Goal: Navigation & Orientation: Find specific page/section

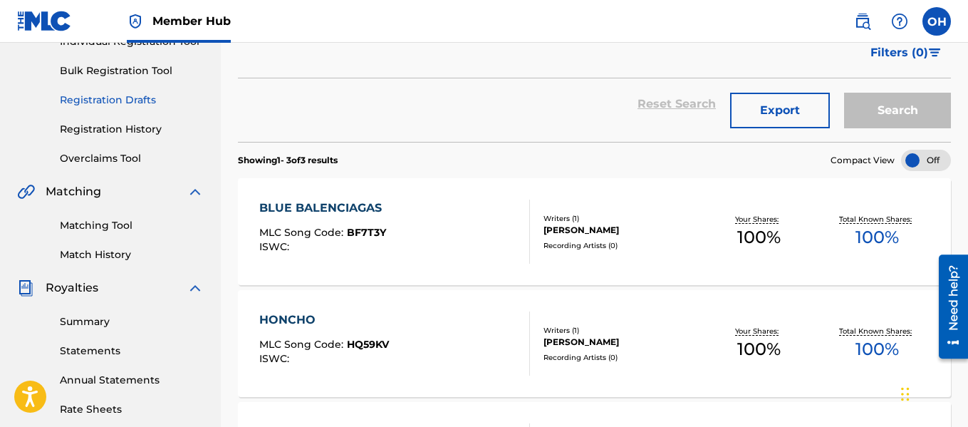
scroll to position [206, 0]
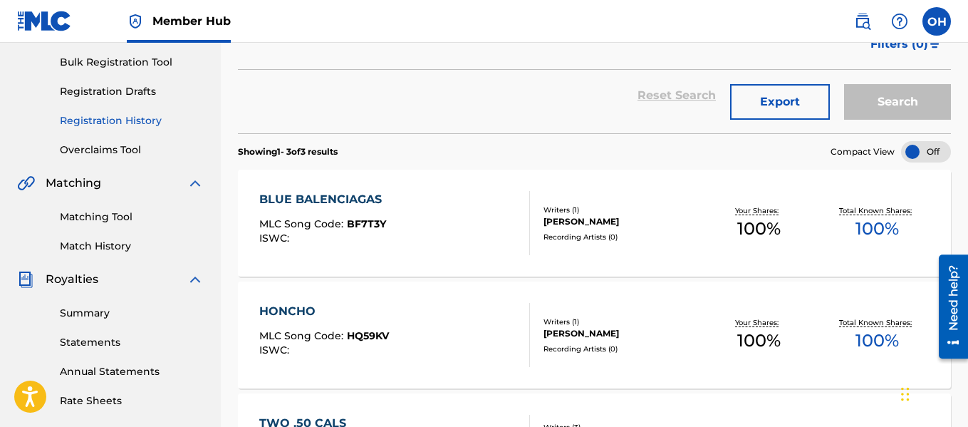
click at [116, 126] on link "Registration History" at bounding box center [132, 120] width 144 height 15
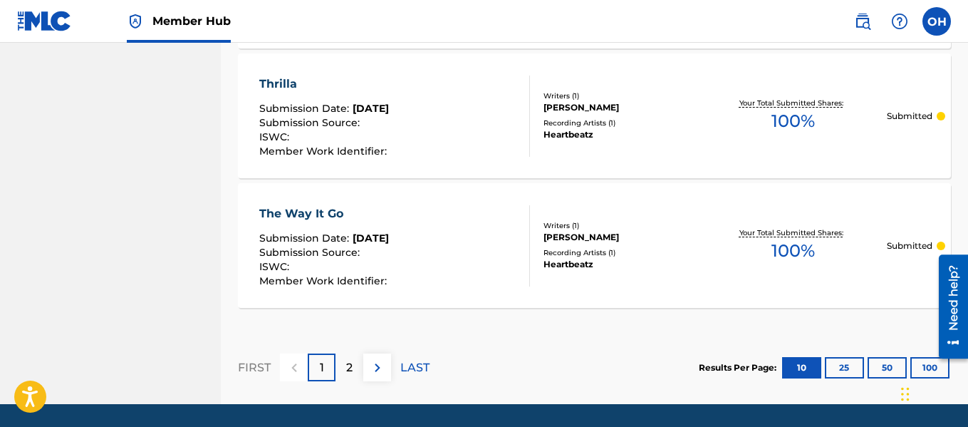
scroll to position [1489, 0]
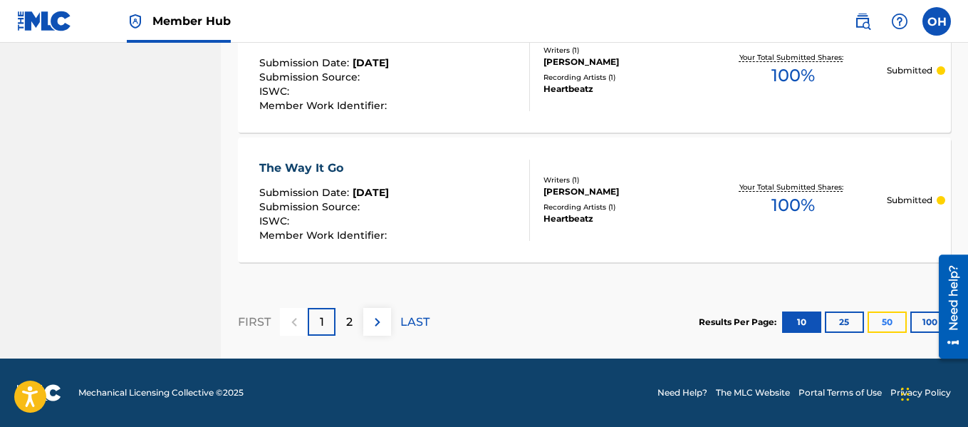
click at [876, 318] on button "50" at bounding box center [887, 321] width 39 height 21
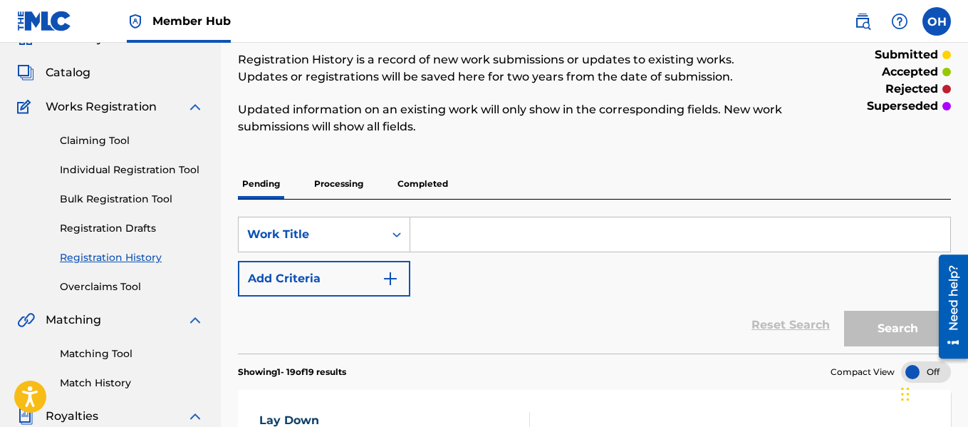
scroll to position [41, 0]
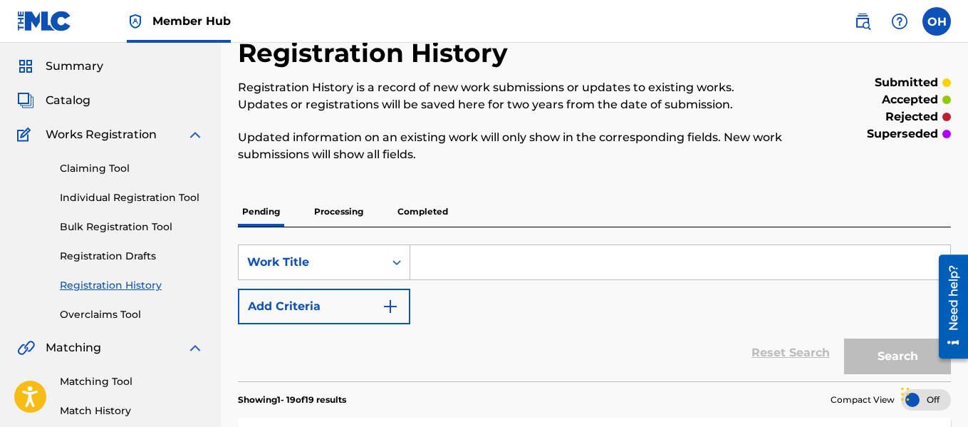
click at [91, 98] on div "Catalog" at bounding box center [110, 100] width 187 height 17
click at [83, 103] on span "Catalog" at bounding box center [68, 100] width 45 height 17
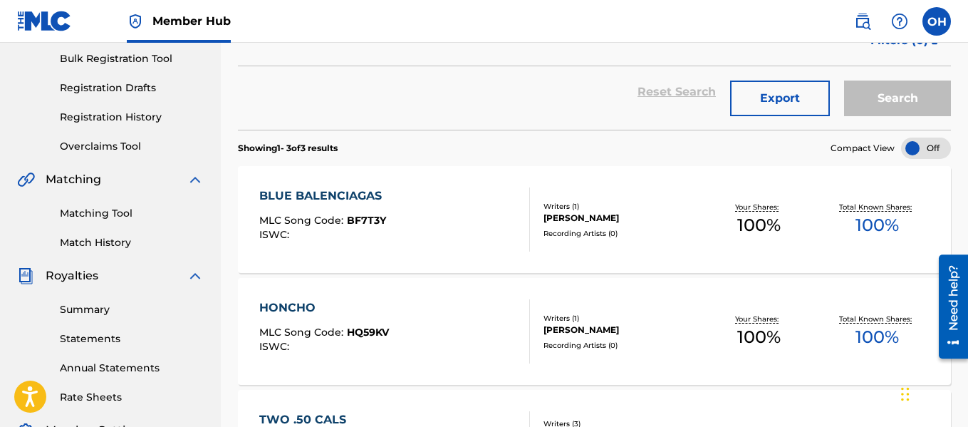
scroll to position [219, 0]
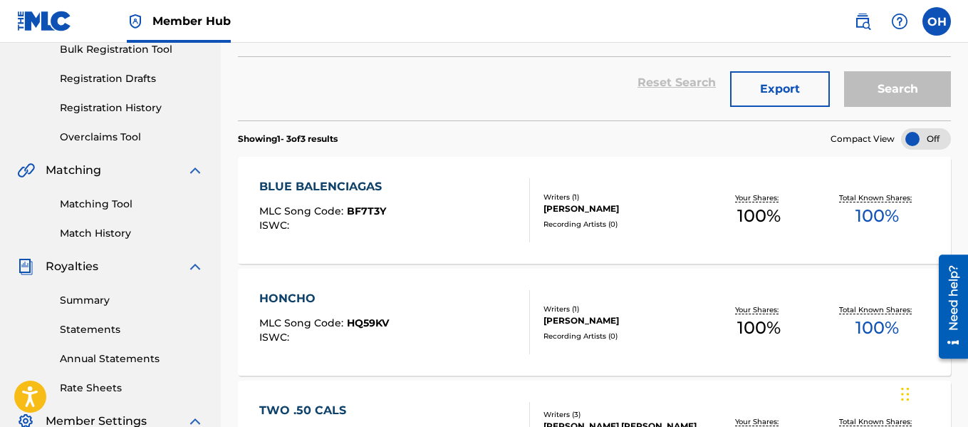
click at [592, 211] on div "[PERSON_NAME]" at bounding box center [622, 208] width 156 height 13
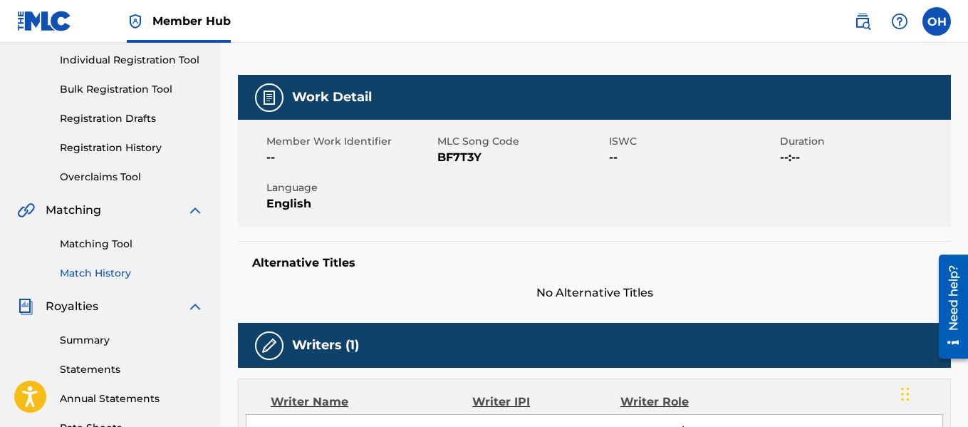
scroll to position [185, 0]
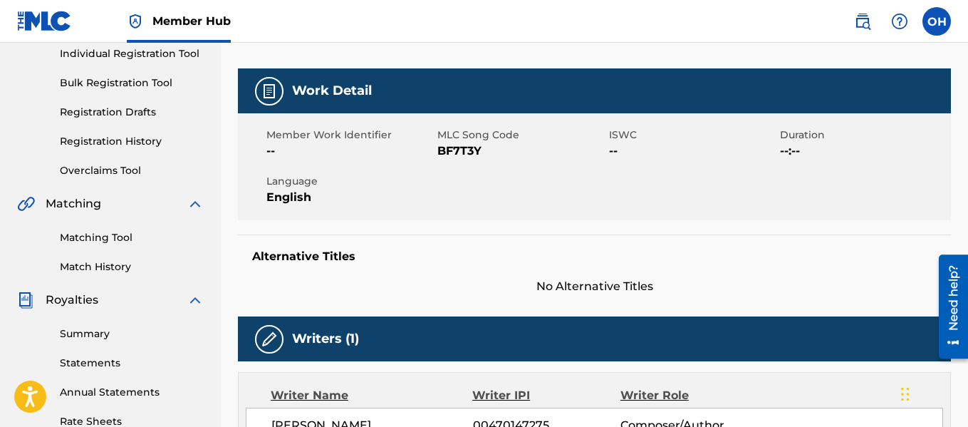
click at [90, 257] on div "Matching Tool Match History" at bounding box center [110, 243] width 187 height 62
click at [93, 262] on link "Match History" at bounding box center [132, 266] width 144 height 15
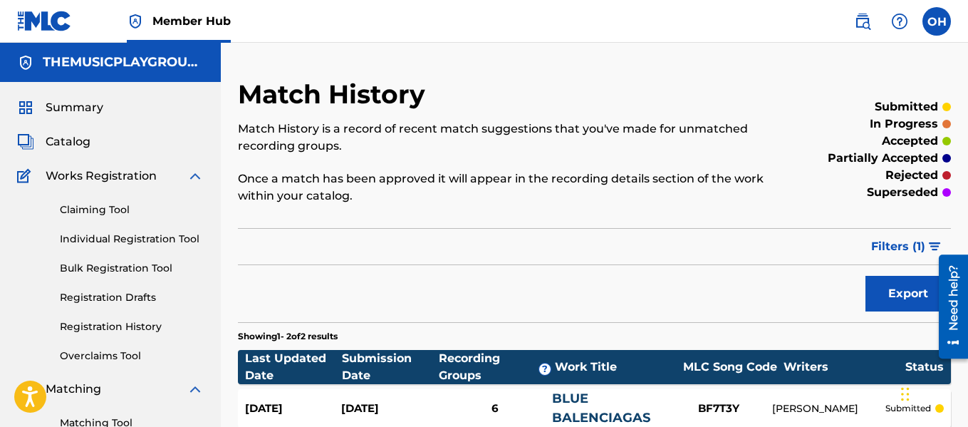
scroll to position [4, 0]
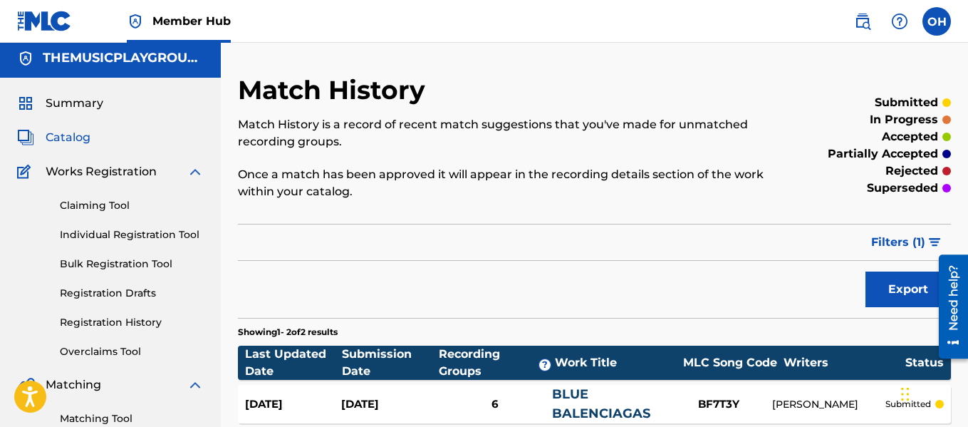
click at [76, 138] on span "Catalog" at bounding box center [68, 137] width 45 height 17
